Goal: Task Accomplishment & Management: Use online tool/utility

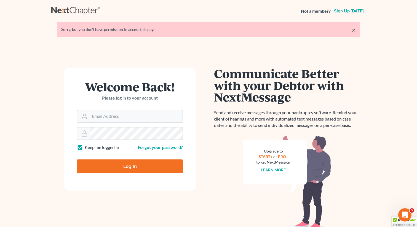
type input "[PERSON_NAME][EMAIL_ADDRESS][DOMAIN_NAME]"
click at [121, 168] on input "Log In" at bounding box center [130, 166] width 106 height 14
type input "Thinking..."
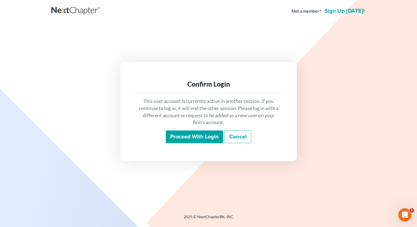
click at [185, 132] on input "Proceed with login" at bounding box center [194, 137] width 57 height 13
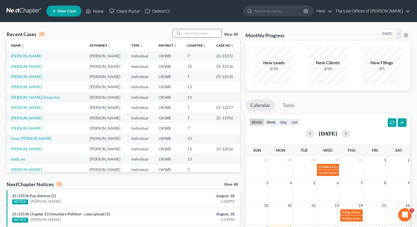
click at [198, 32] on input "search" at bounding box center [202, 33] width 39 height 8
type input "carter"
